Goal: Find specific page/section: Find specific page/section

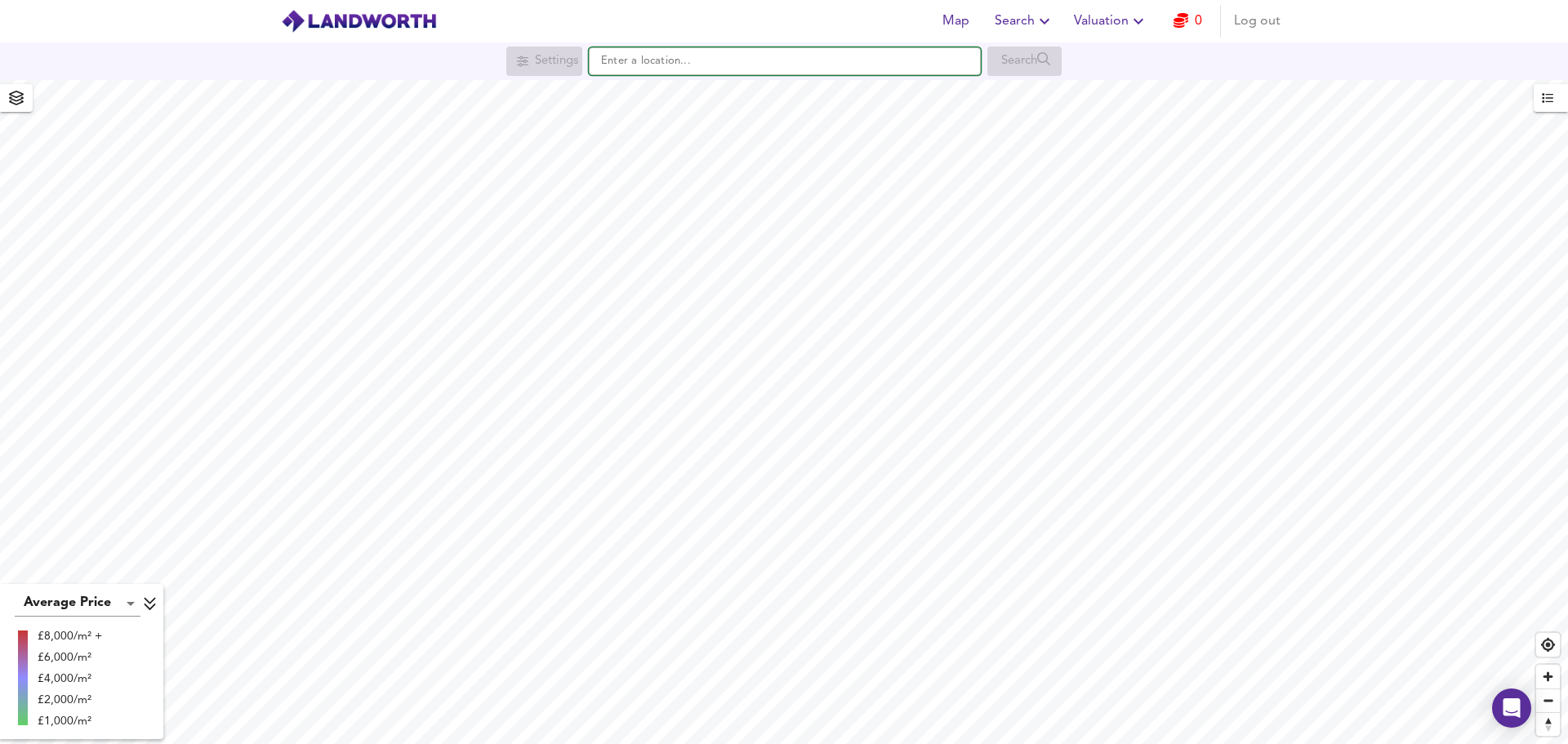
click at [625, 63] on input "text" at bounding box center [784, 61] width 392 height 28
paste input "ME4 6BA"
type input "[STREET_ADDRESS]"
click at [655, 94] on strong "ME4 6BA" at bounding box center [647, 92] width 50 height 11
checkbox input "false"
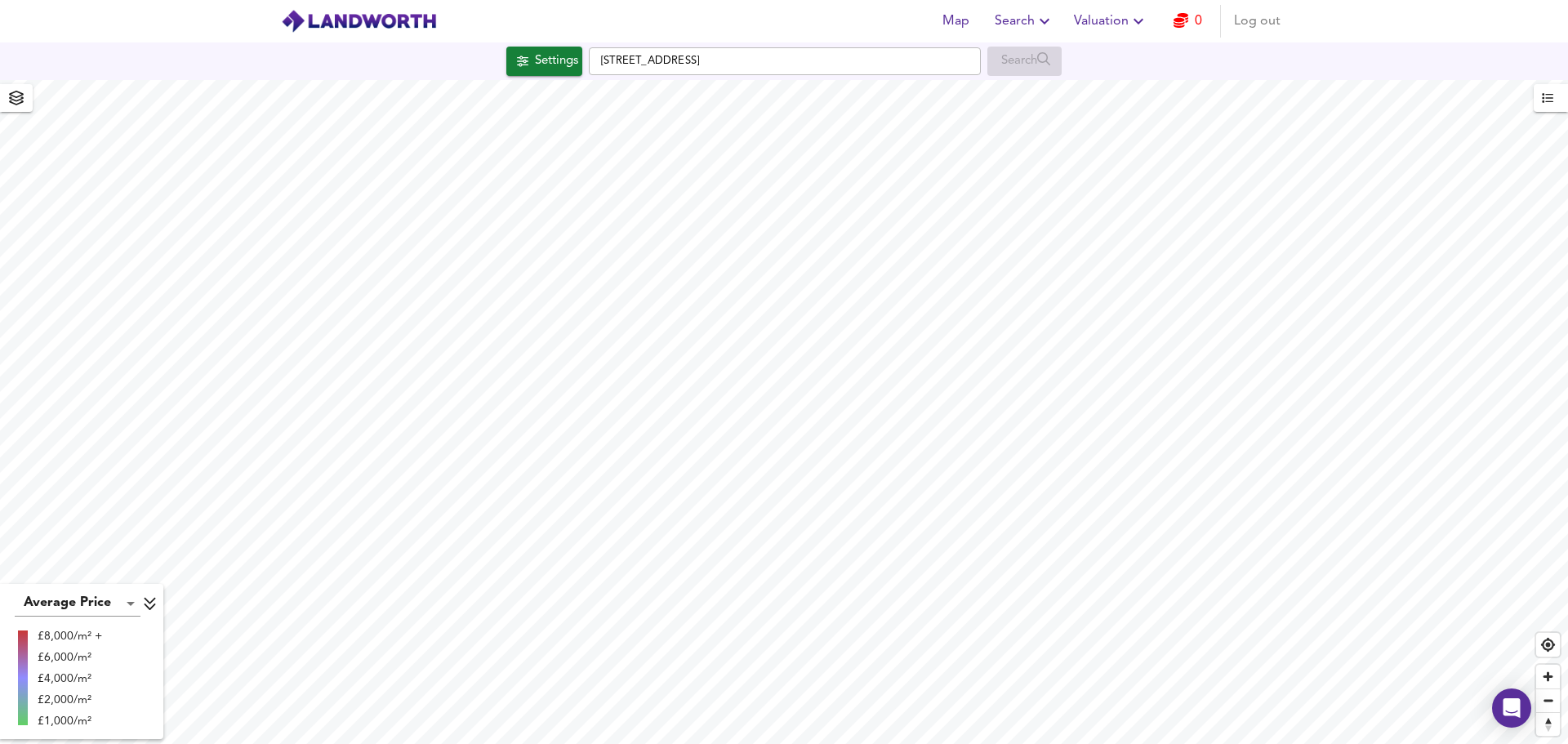
checkbox input "true"
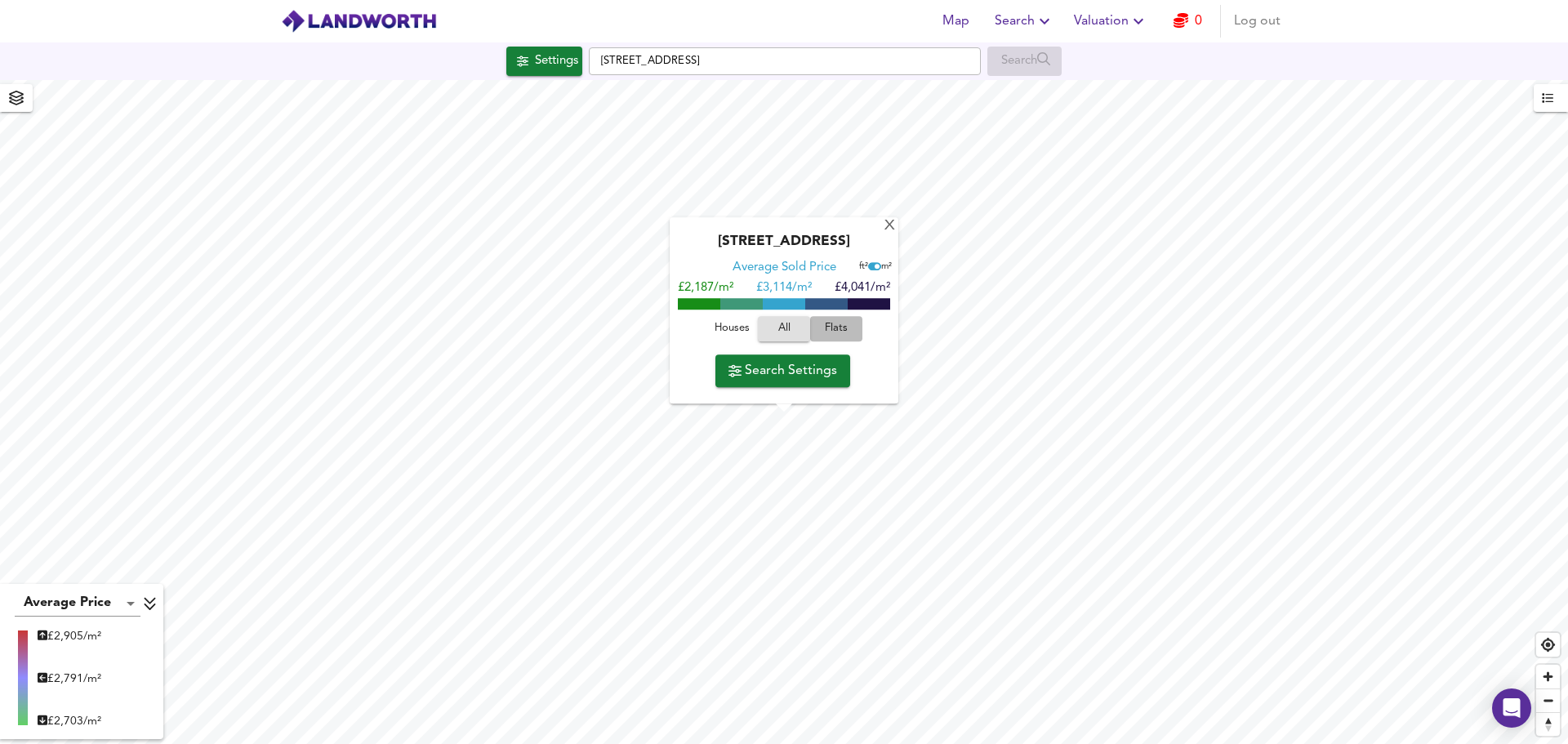
click at [832, 329] on span "Flats" at bounding box center [836, 330] width 45 height 19
